Goal: Task Accomplishment & Management: Complete application form

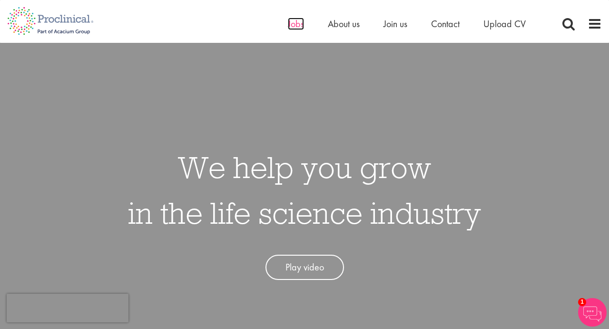
click at [294, 24] on span "Jobs" at bounding box center [296, 24] width 16 height 12
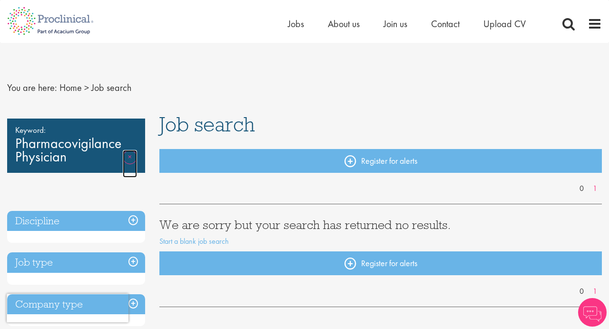
click at [131, 156] on link "Remove" at bounding box center [130, 164] width 14 height 28
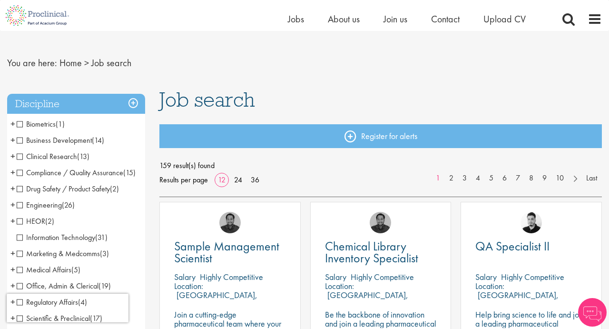
scroll to position [19, 0]
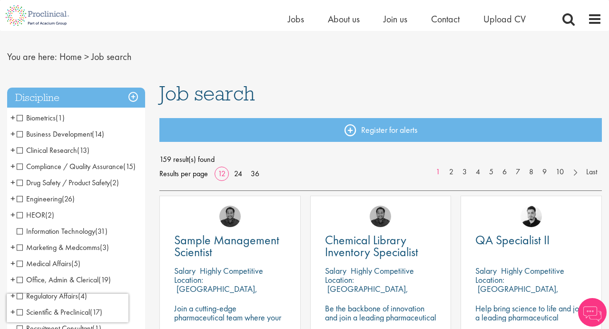
click at [51, 188] on span "Drug Safety / Product Safety" at bounding box center [63, 183] width 93 height 10
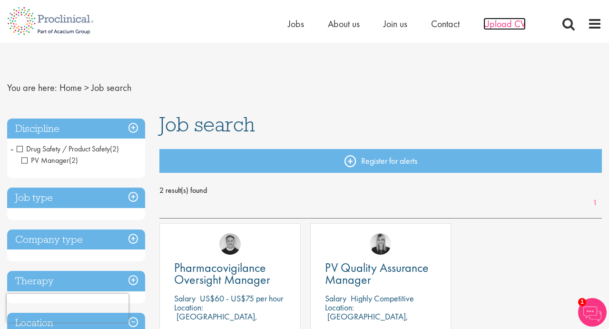
click at [503, 25] on span "Upload CV" at bounding box center [505, 24] width 42 height 12
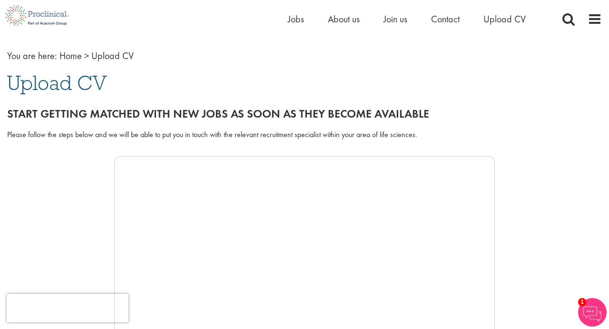
scroll to position [39, 0]
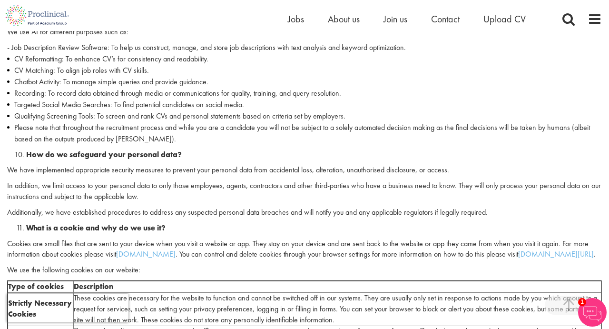
scroll to position [1334, 0]
